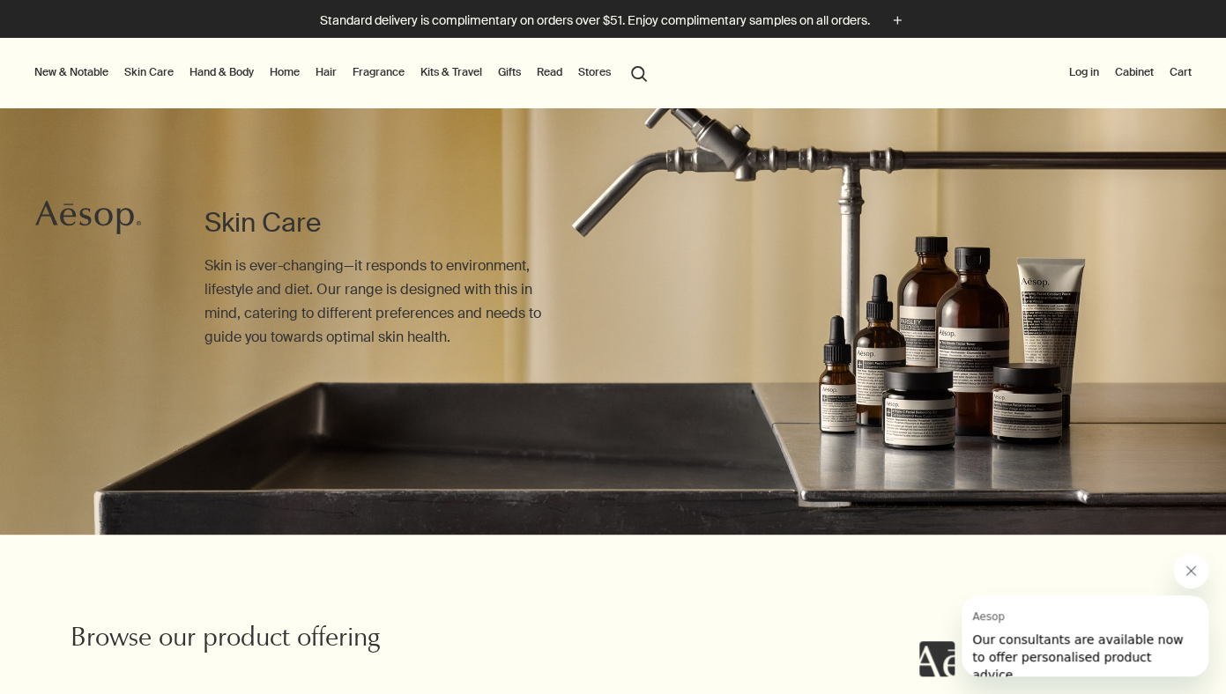
click at [639, 74] on button "search Search" at bounding box center [639, 72] width 32 height 33
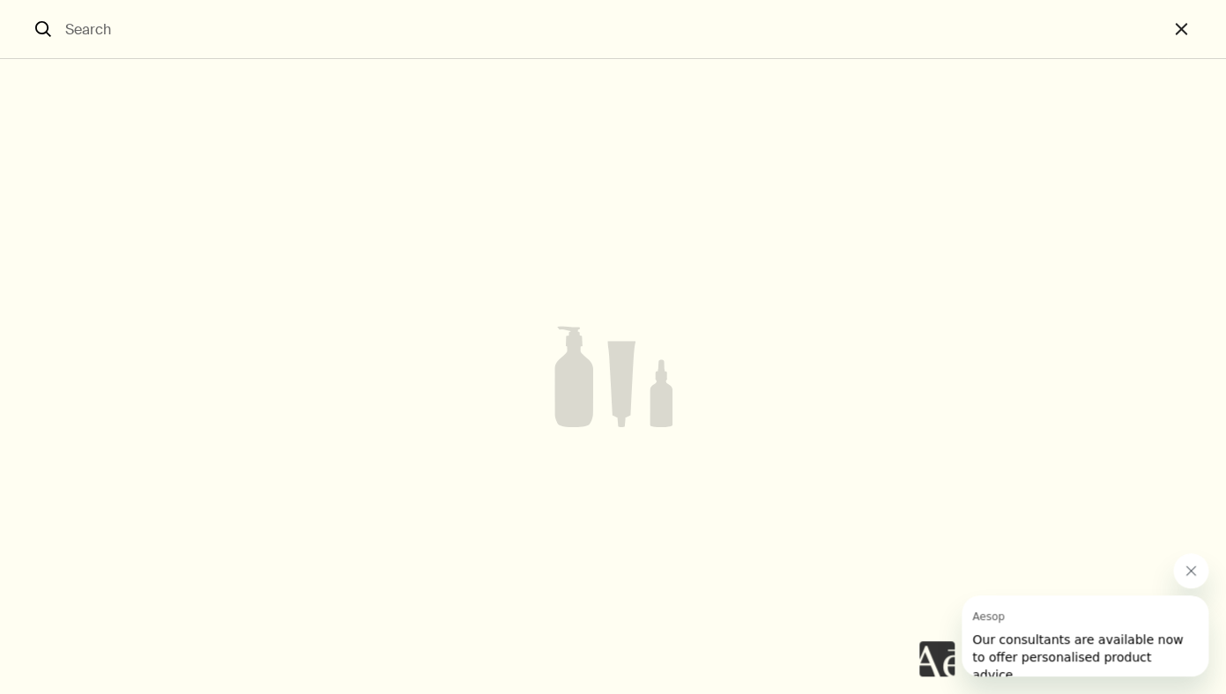
click at [73, 21] on input "Search" at bounding box center [612, 29] width 1109 height 58
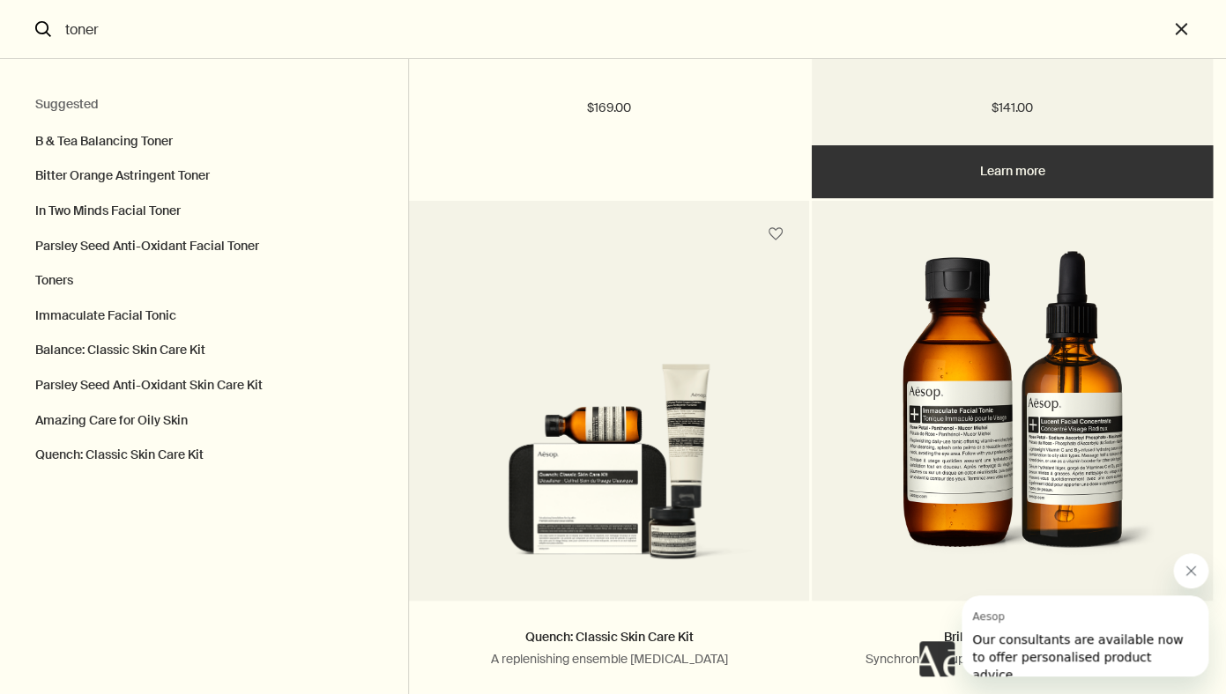
scroll to position [2637, 0]
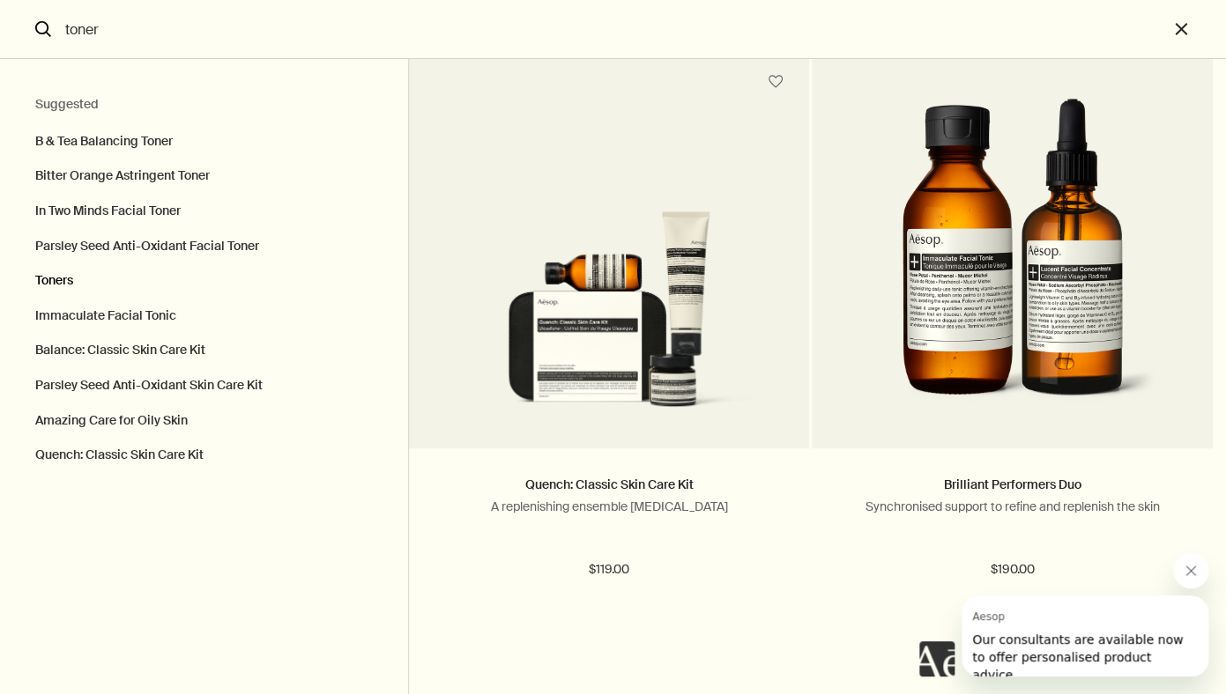
click at [61, 275] on button "Toners" at bounding box center [204, 280] width 408 height 35
type input "Toners"
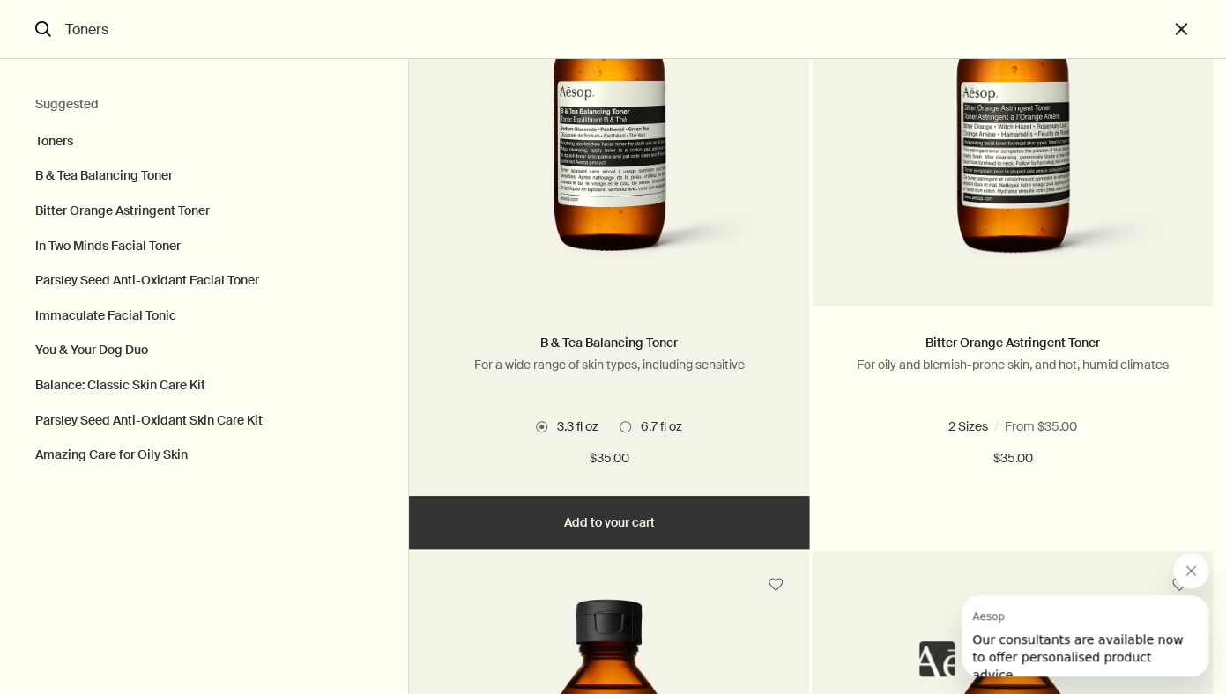
scroll to position [400, 0]
